Goal: Find contact information: Find contact information

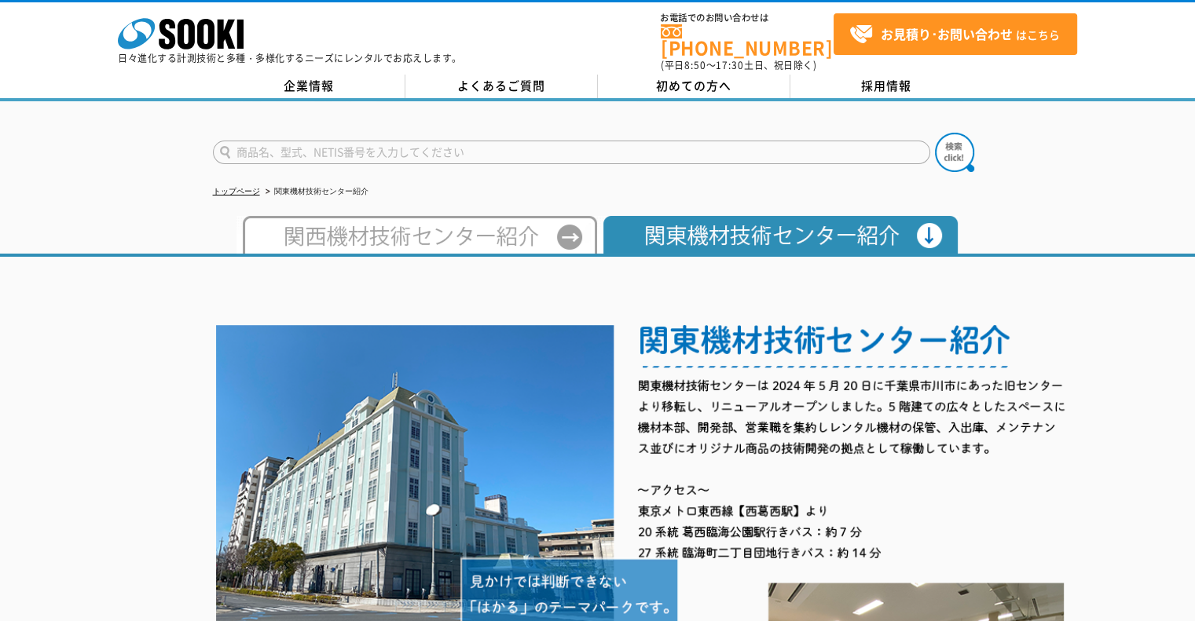
drag, startPoint x: 219, startPoint y: 310, endPoint x: 310, endPoint y: -95, distance: 415.3
click at [336, 75] on link "企業情報" at bounding box center [309, 87] width 192 height 24
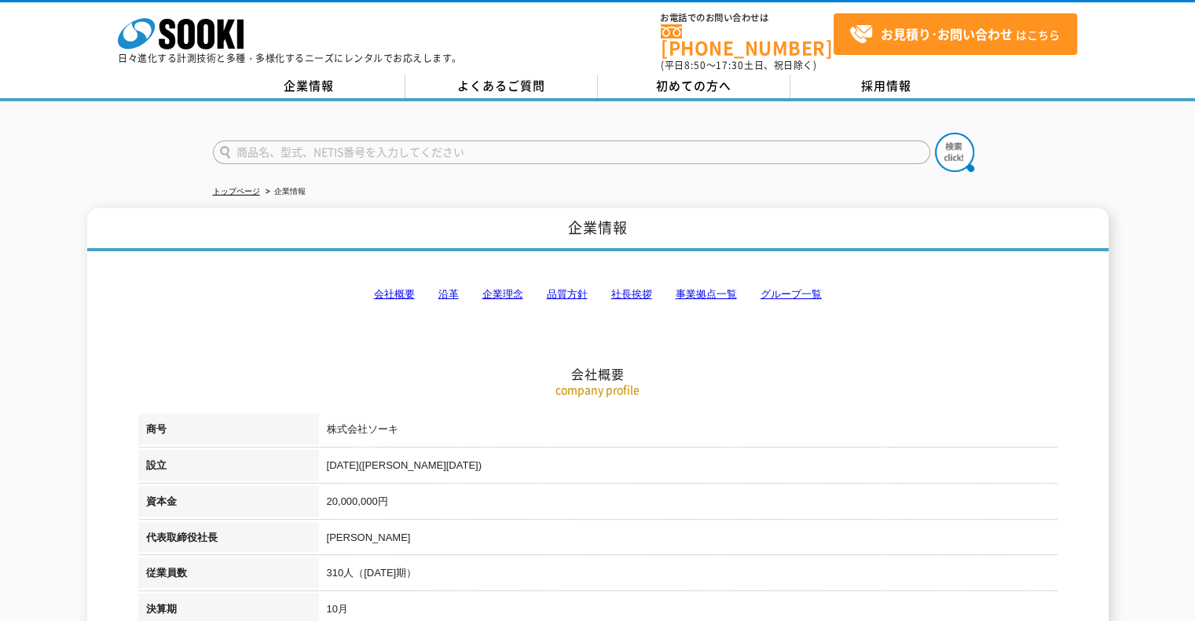
click at [734, 288] on link "事業拠点一覧" at bounding box center [706, 294] width 61 height 12
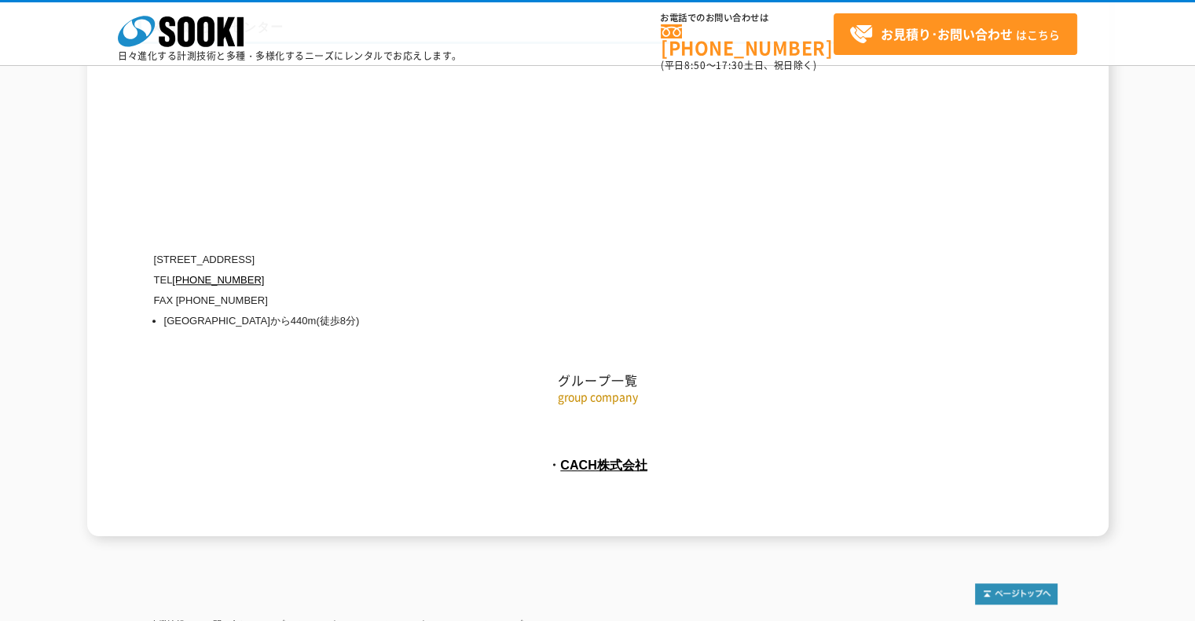
drag, startPoint x: 739, startPoint y: 269, endPoint x: 783, endPoint y: 658, distance: 391.3
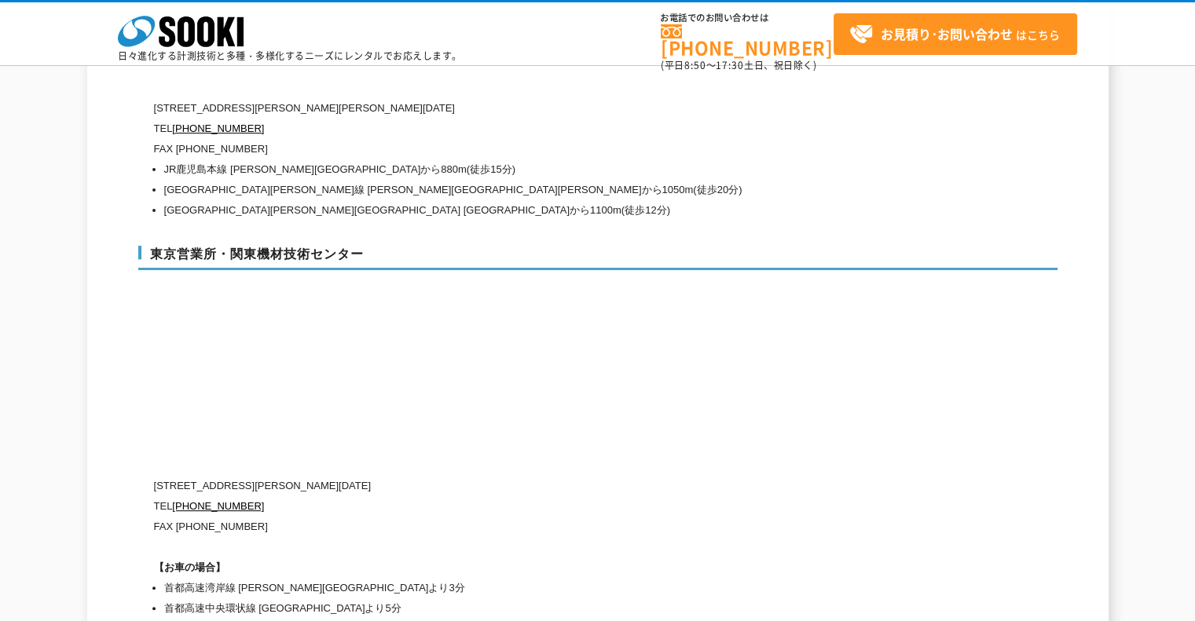
scroll to position [6519, 0]
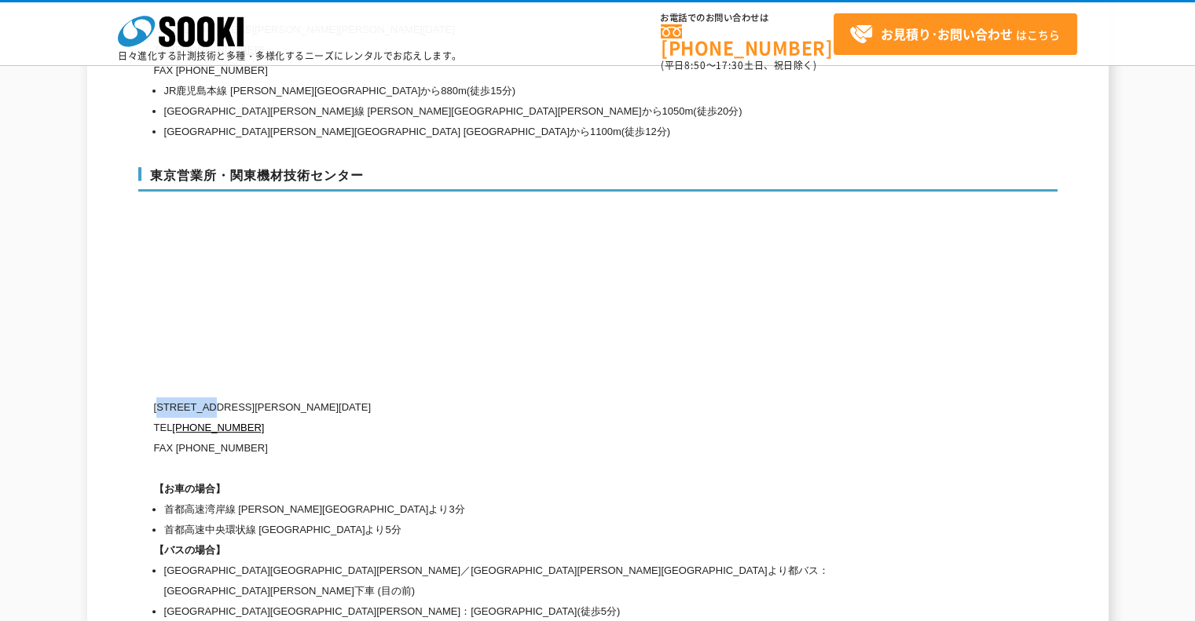
drag, startPoint x: 214, startPoint y: 366, endPoint x: 164, endPoint y: 368, distance: 50.3
click at [164, 398] on p "[STREET_ADDRESS][PERSON_NAME][DATE]" at bounding box center [531, 408] width 754 height 20
copy p "134-0086"
